Goal: Information Seeking & Learning: Find specific fact

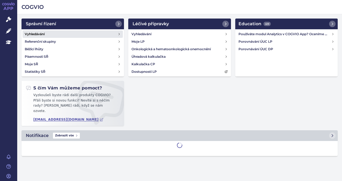
click at [37, 35] on h4 "Vyhledávání" at bounding box center [35, 33] width 20 height 5
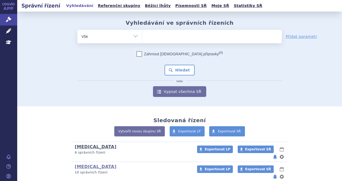
click at [85, 148] on link "[MEDICAL_DATA]" at bounding box center [96, 147] width 42 height 5
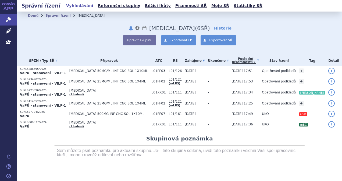
click at [70, 6] on link "Vyhledávání" at bounding box center [80, 5] width 30 height 7
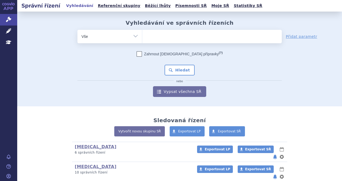
click at [156, 37] on ul at bounding box center [212, 35] width 140 height 11
click at [142, 37] on select at bounding box center [142, 36] width 0 height 13
type input "je"
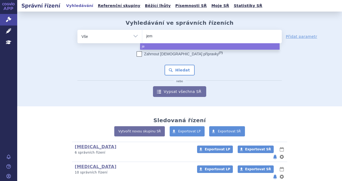
type input "jeme"
type input "jemepe"
type input "jemeperl"
type input "jemeperli"
type input "jemeper"
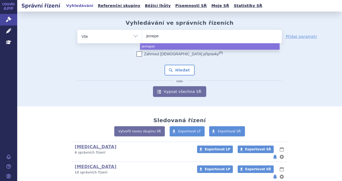
type input "jemep"
type input "jeme"
type input "jem"
type input "jemp"
type input "jemper"
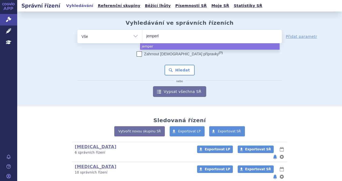
type input "jemperli"
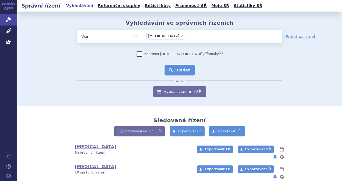
select select "jemperli"
click at [171, 71] on button "Hledat" at bounding box center [180, 70] width 30 height 11
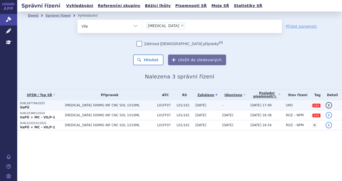
click at [66, 107] on span "[MEDICAL_DATA] 500MG INF CNC SOL 1X10ML" at bounding box center [110, 106] width 90 height 4
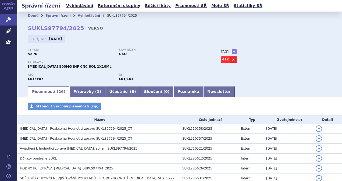
click at [88, 27] on link "VERSO" at bounding box center [95, 28] width 15 height 5
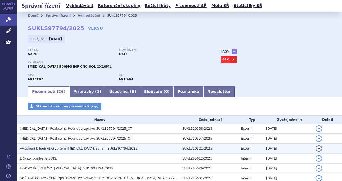
click at [59, 149] on span "Vyjádření k hodnotící zprávě JEMPERLI, sp. zn. SUKLS97794/2025" at bounding box center [79, 149] width 118 height 4
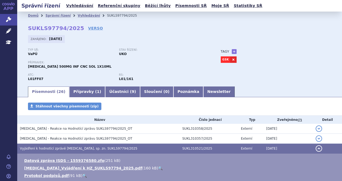
scroll to position [27, 0]
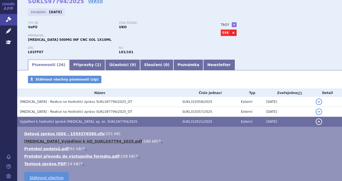
click at [64, 143] on link "JEMPERLI_Vyjádření k HZ_SUKLS97794_2025.pdf" at bounding box center [83, 141] width 118 height 4
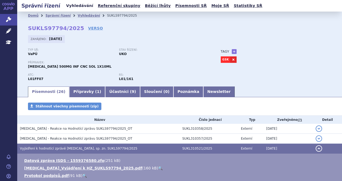
click at [71, 6] on link "Vyhledávání" at bounding box center [80, 5] width 30 height 7
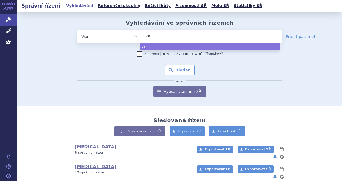
select select
type input "car"
type input "carvy"
type input "carvyk"
type input "carvykti"
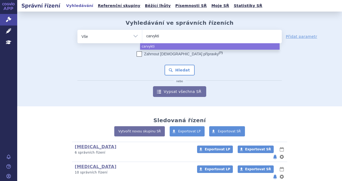
select select "carvykti"
click at [177, 64] on div "Zahrnout bratrské přípravky (?) Hledat nebo Vypsat všechna SŘ" at bounding box center [180, 74] width 205 height 46
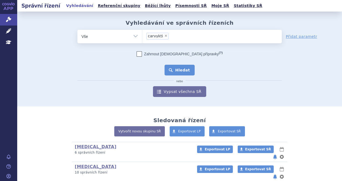
click at [178, 69] on button "Hledat" at bounding box center [180, 70] width 30 height 11
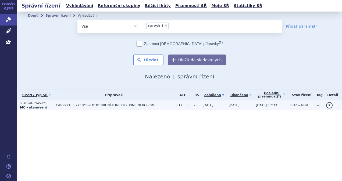
click at [69, 104] on span "CARVYKTI 3,2X10^6-1X10^8BUNĚK INF DIS 30ML NEBO 70ML" at bounding box center [114, 106] width 116 height 4
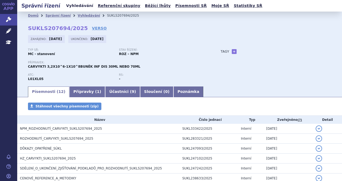
click at [78, 6] on link "Vyhledávání" at bounding box center [80, 5] width 30 height 7
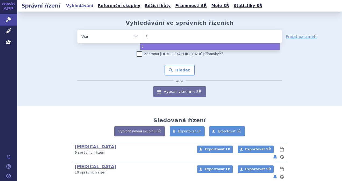
select select
type input "ta"
type input "tal"
type input "talve"
type input "talvey"
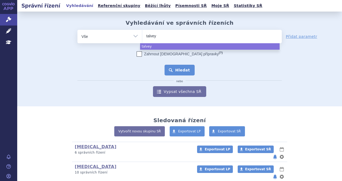
select select "talvey"
click at [176, 66] on button "Hledat" at bounding box center [180, 70] width 30 height 11
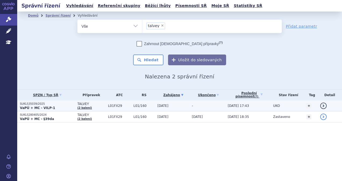
click at [148, 103] on td "L01/160" at bounding box center [143, 106] width 24 height 11
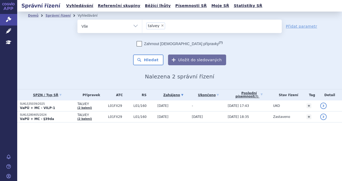
click at [161, 26] on span "×" at bounding box center [162, 25] width 3 height 3
click at [142, 26] on select "talvey" at bounding box center [142, 25] width 0 height 13
select select
click at [161, 27] on ul at bounding box center [212, 25] width 140 height 11
click at [142, 27] on select "talvey" at bounding box center [142, 25] width 0 height 13
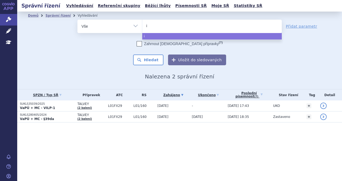
type input "im"
type input "imfin"
type input "imfinz"
type input "imfinzi"
select select "imfinzi"
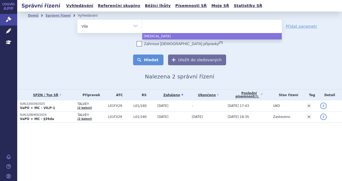
click at [157, 56] on button "Hledat" at bounding box center [148, 60] width 30 height 11
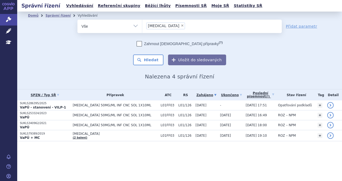
click at [181, 26] on span "×" at bounding box center [182, 25] width 3 height 3
click at [142, 26] on select "imfinzi" at bounding box center [142, 25] width 0 height 13
select select
click at [158, 28] on ul at bounding box center [212, 25] width 140 height 11
click at [142, 28] on select "imfinzi" at bounding box center [142, 25] width 0 height 13
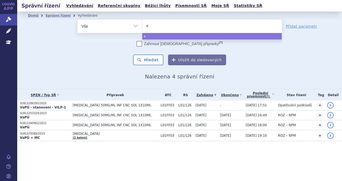
drag, startPoint x: 136, startPoint y: 26, endPoint x: 131, endPoint y: 26, distance: 5.1
click at [131, 26] on div "odstranit Vše Spisová značka Typ SŘ Přípravek/SUKL kód e e" at bounding box center [180, 26] width 205 height 13
drag, startPoint x: 150, startPoint y: 26, endPoint x: 138, endPoint y: 24, distance: 11.9
click at [138, 24] on div "odstranit Vše Spisová značka Typ SŘ Přípravek/SUKL kód e e" at bounding box center [180, 26] width 205 height 13
type input "te"
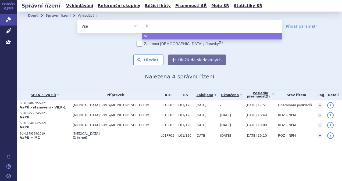
type input "tec"
type input "tece"
type input "tecen"
type input "tecentri"
type input "tecentriq"
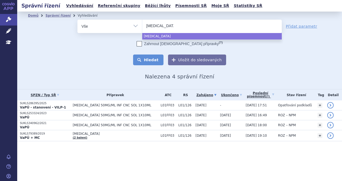
select select "tecentriq"
click at [154, 58] on button "Hledat" at bounding box center [148, 60] width 30 height 11
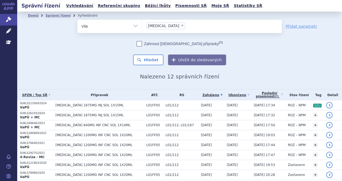
click at [181, 25] on span "×" at bounding box center [182, 25] width 3 height 3
click at [142, 25] on select "[MEDICAL_DATA]" at bounding box center [142, 25] width 0 height 13
select select
click at [170, 27] on ul at bounding box center [212, 25] width 140 height 11
click at [142, 27] on select "[MEDICAL_DATA]" at bounding box center [142, 25] width 0 height 13
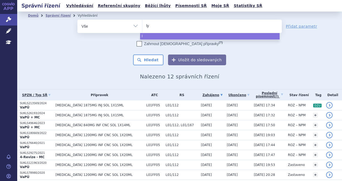
type input "lyn"
type input "lynp"
type input "lynpar"
type input "lynparz"
type input "[MEDICAL_DATA]"
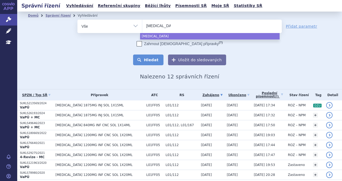
select select "[MEDICAL_DATA]"
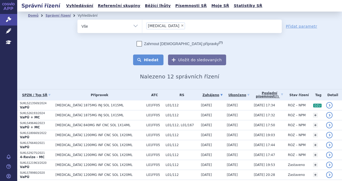
click at [149, 58] on button "Hledat" at bounding box center [148, 60] width 30 height 11
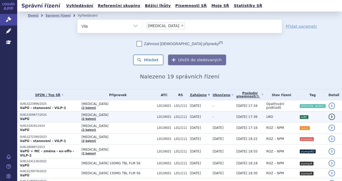
click at [130, 114] on span "[MEDICAL_DATA]" at bounding box center [118, 115] width 73 height 4
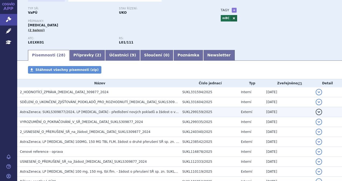
scroll to position [54, 0]
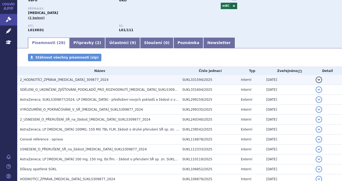
click at [78, 76] on td "2_HODNOTÍCÍ_ZPRÁVA_[MEDICAL_DATA]_309877_2024" at bounding box center [98, 80] width 163 height 10
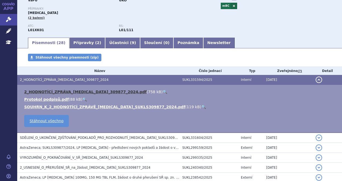
click at [61, 92] on link "2_HODNOTÍCÍ_ZPRÁVA_[MEDICAL_DATA]_309877_2024.pdf" at bounding box center [85, 92] width 122 height 4
